Goal: Information Seeking & Learning: Learn about a topic

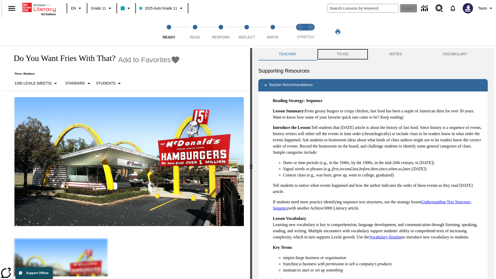
click at [342, 54] on button "TO-DO" at bounding box center [342, 54] width 52 height 12
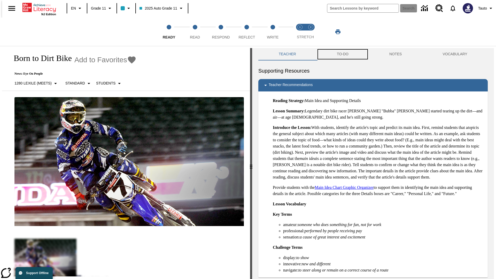
click at [342, 54] on button "TO-DO" at bounding box center [342, 54] width 52 height 12
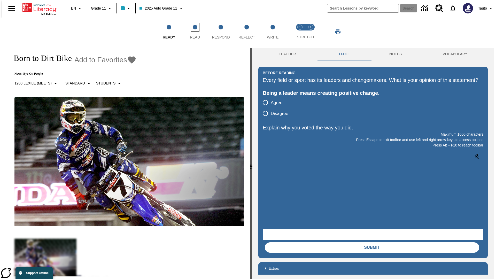
click at [195, 32] on span "Read" at bounding box center [195, 34] width 10 height 9
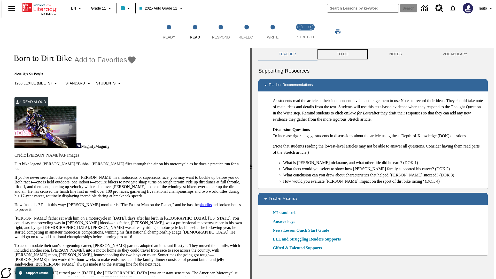
scroll to position [0, 0]
click at [342, 54] on button "TO-DO" at bounding box center [342, 54] width 52 height 12
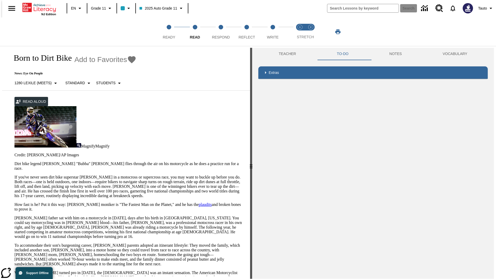
click at [14, 175] on p "If you've never seen dirt bike superstar [PERSON_NAME] in a motocross or superc…" at bounding box center [128, 186] width 229 height 23
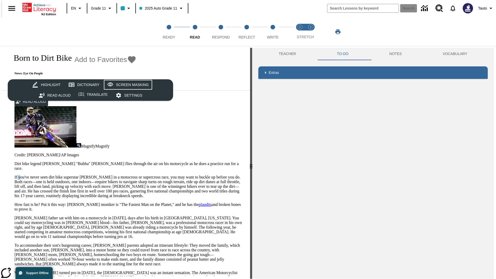
click at [127, 85] on div "Screen Masking" at bounding box center [132, 85] width 33 height 6
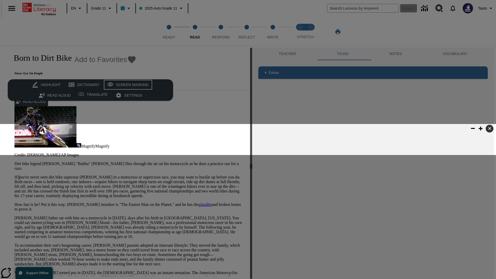
click at [127, 85] on div "Screen Masking" at bounding box center [132, 85] width 33 height 6
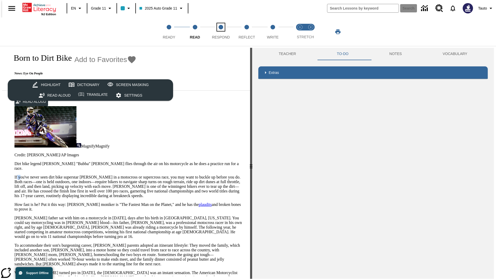
click at [221, 32] on span "Respond" at bounding box center [221, 34] width 18 height 9
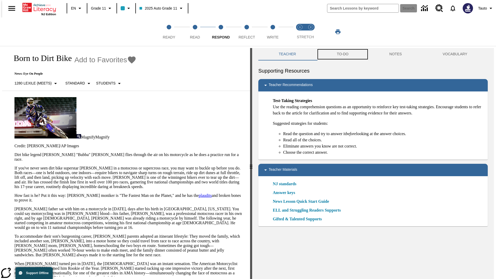
scroll to position [0, 0]
click at [342, 54] on button "TO-DO" at bounding box center [342, 54] width 52 height 12
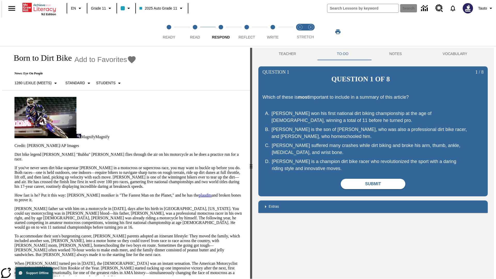
click at [14, 166] on p "If you've never seen dirt bike superstar [PERSON_NAME] in a motocross or superc…" at bounding box center [128, 177] width 229 height 23
click at [247, 32] on span "Reflect" at bounding box center [247, 34] width 17 height 9
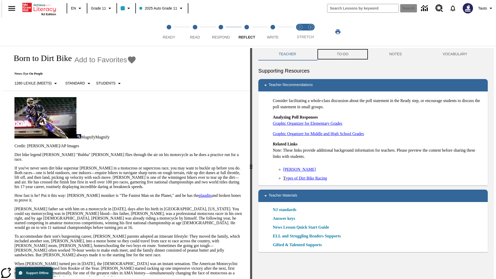
scroll to position [0, 0]
click at [342, 54] on button "TO-DO" at bounding box center [342, 54] width 52 height 12
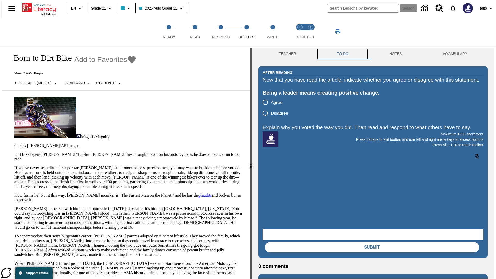
scroll to position [0, 0]
click at [14, 166] on p "If you've never seen dirt bike superstar [PERSON_NAME] in a motocross or superc…" at bounding box center [128, 177] width 229 height 23
click at [272, 32] on span "Write" at bounding box center [273, 34] width 12 height 9
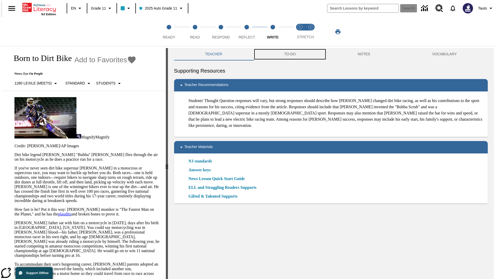
scroll to position [0, 0]
click at [290, 54] on button "TO-DO" at bounding box center [290, 54] width 74 height 12
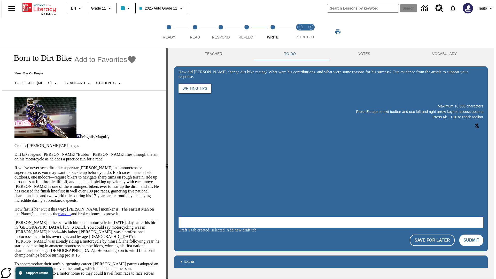
scroll to position [0, 0]
click at [14, 166] on p "If you've never seen dirt bike superstar [PERSON_NAME] in a motocross or superc…" at bounding box center [86, 184] width 145 height 37
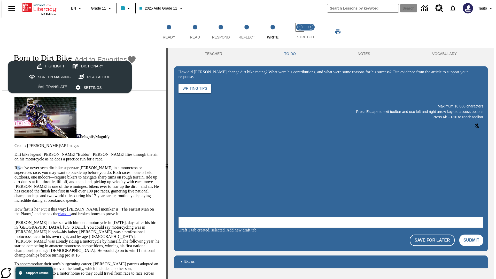
click at [300, 32] on span "Stretch Read step 1 of 2" at bounding box center [300, 34] width 7 height 9
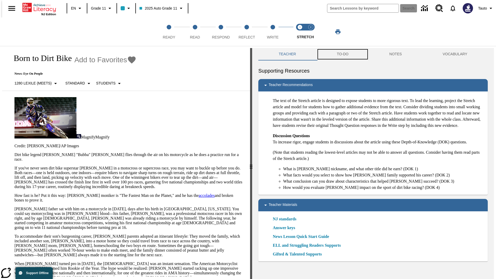
scroll to position [0, 0]
click at [342, 54] on button "TO-DO" at bounding box center [342, 54] width 52 height 12
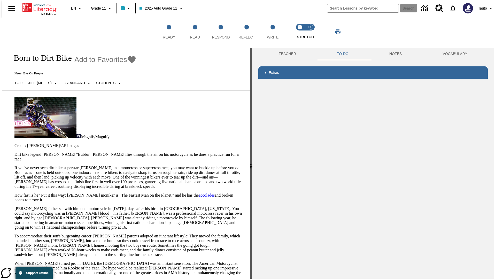
click at [14, 166] on p "If you've never seen dirt bike superstar [PERSON_NAME] in a motocross or superc…" at bounding box center [128, 177] width 229 height 23
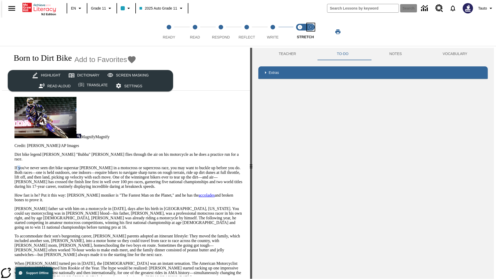
click at [311, 32] on span "Stretch Respond step 2 of 2" at bounding box center [310, 34] width 7 height 9
